Goal: Transaction & Acquisition: Register for event/course

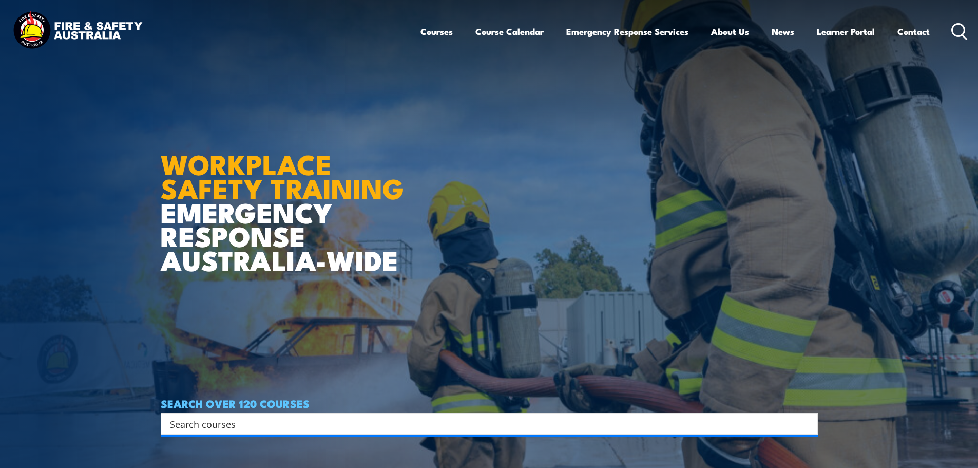
click at [959, 32] on icon at bounding box center [959, 31] width 16 height 17
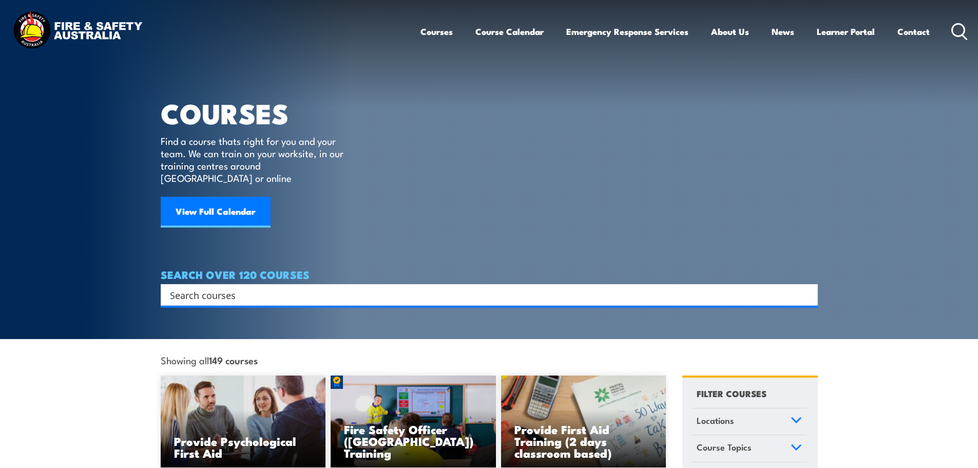
click at [382, 287] on input "Search input" at bounding box center [482, 294] width 625 height 15
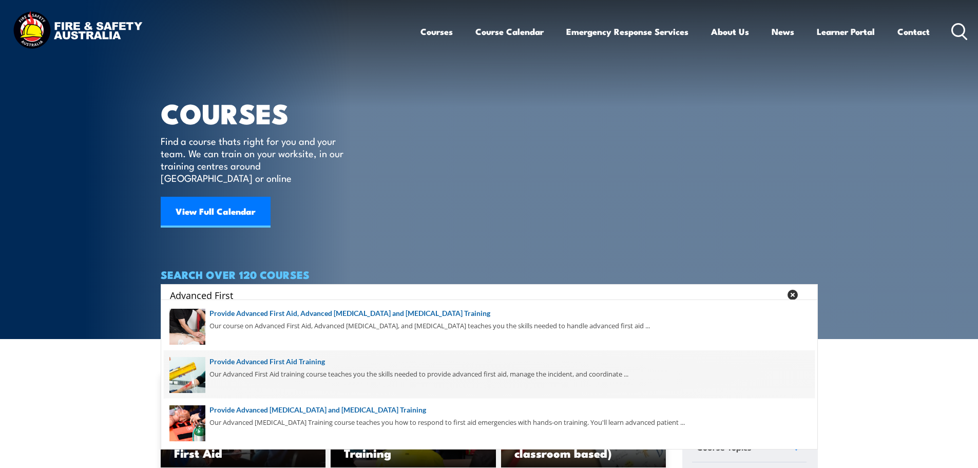
type input "Advanced First"
click at [376, 372] on span at bounding box center [489, 374] width 651 height 48
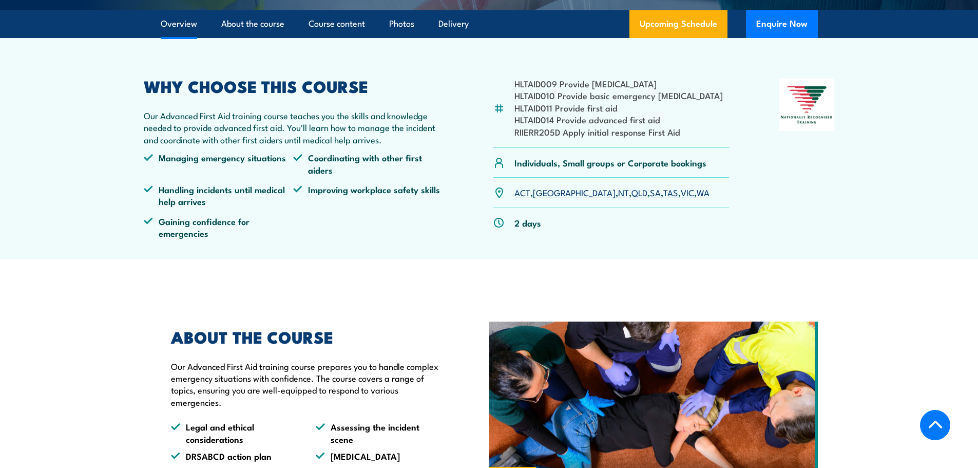
scroll to position [257, 0]
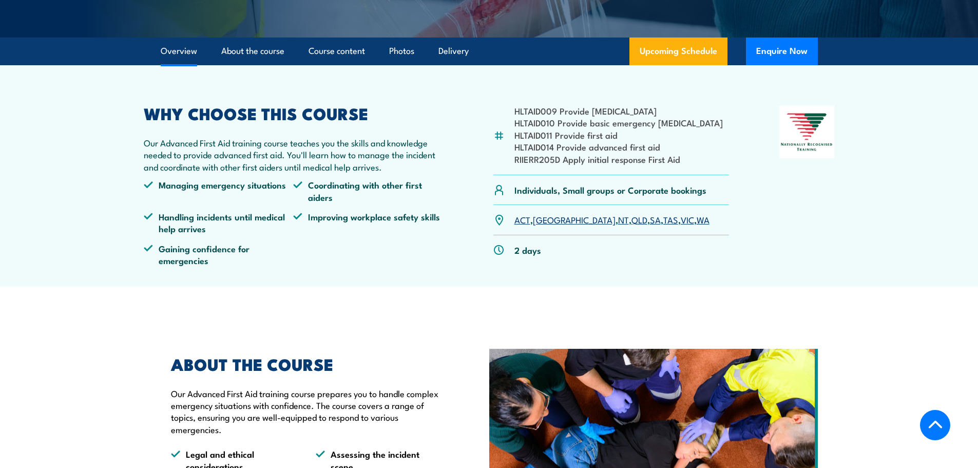
click at [697, 220] on link "WA" at bounding box center [703, 219] width 13 height 12
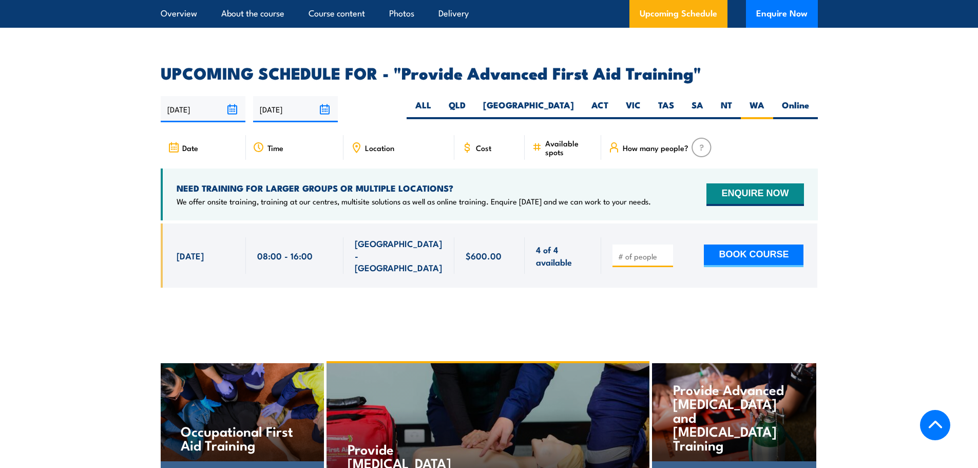
scroll to position [1591, 0]
click at [552, 244] on span "4 of 4 available" at bounding box center [563, 256] width 54 height 24
click at [624, 252] on input "number" at bounding box center [643, 257] width 51 height 10
type input "1"
click at [665, 252] on input "1" at bounding box center [643, 257] width 51 height 10
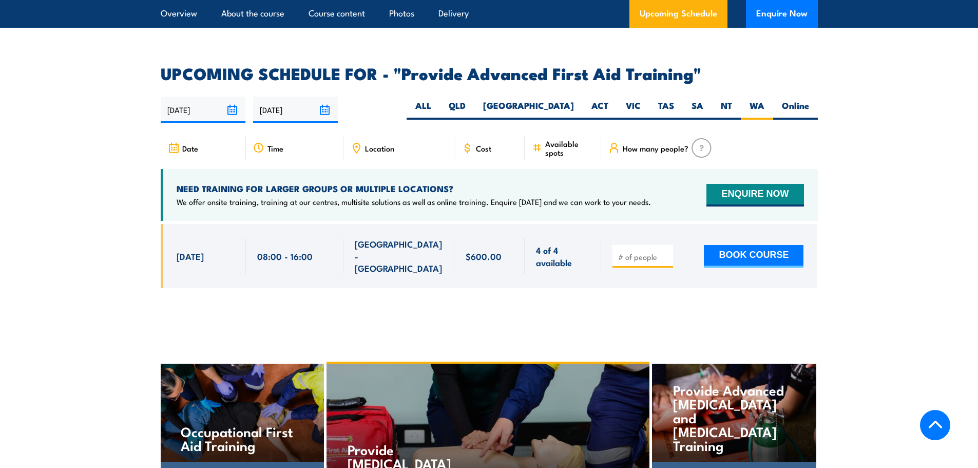
type input "2"
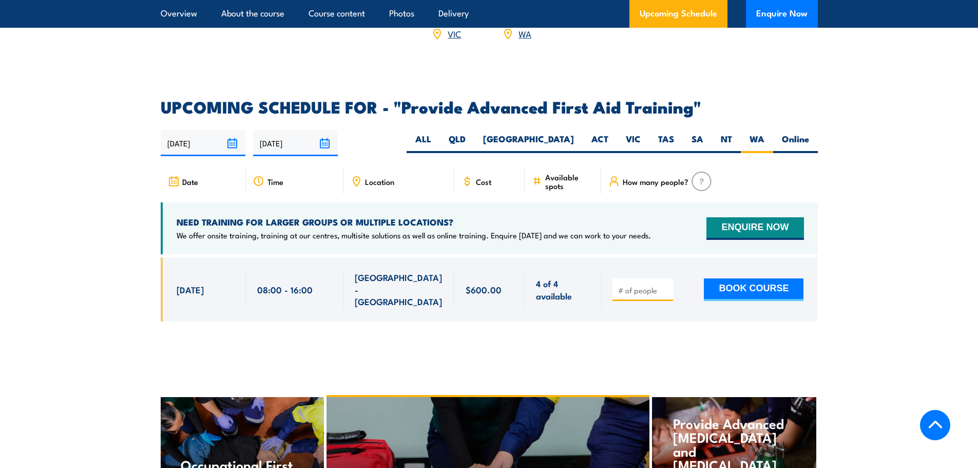
scroll to position [1540, 0]
